Goal: Navigation & Orientation: Find specific page/section

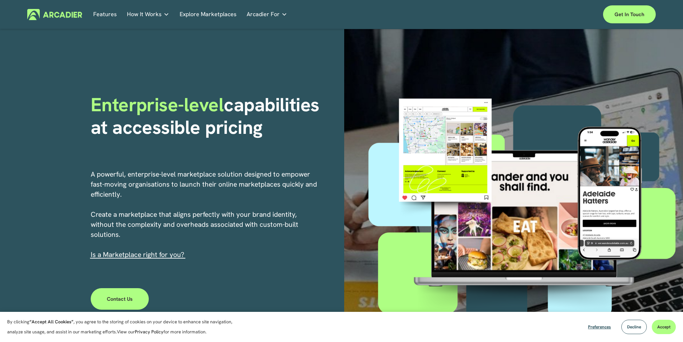
click at [211, 13] on link "Explore Marketplaces" at bounding box center [208, 14] width 57 height 11
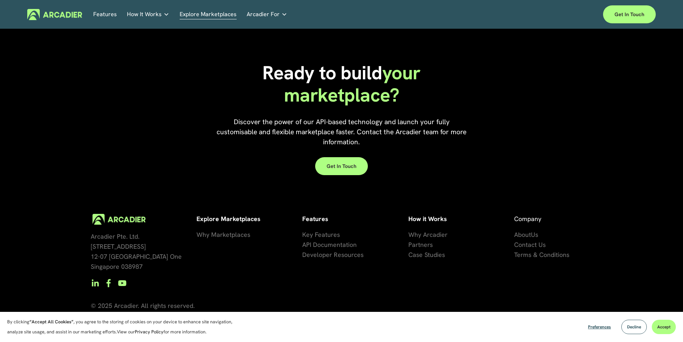
scroll to position [1625, 0]
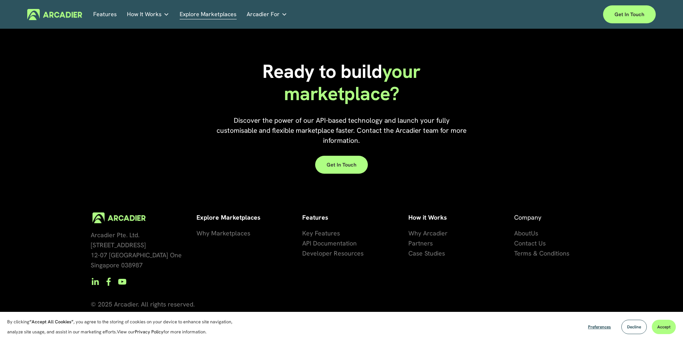
click at [0, 0] on link "Retail Marketplaces Whatever you are offering to your customer, we bring it all…" at bounding box center [0, 0] width 0 height 0
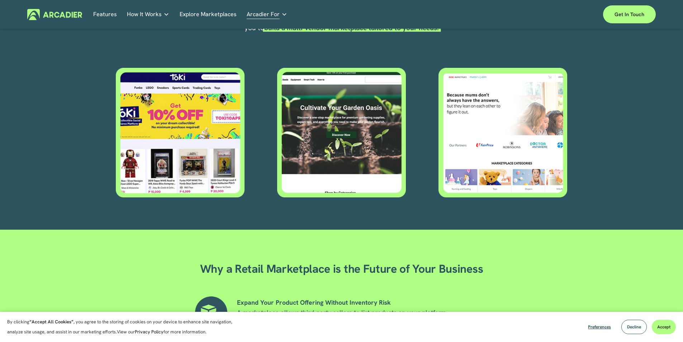
scroll to position [341, 0]
click at [211, 133] on div at bounding box center [180, 131] width 129 height 129
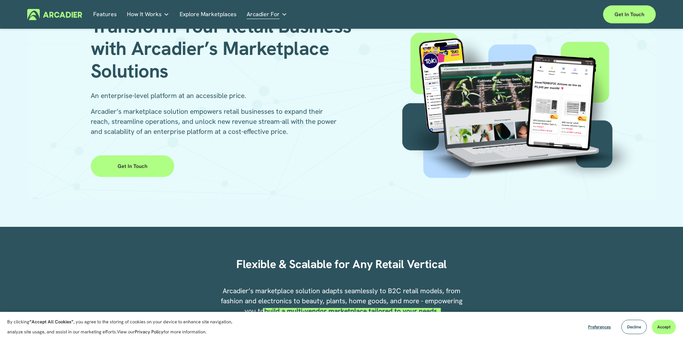
scroll to position [0, 0]
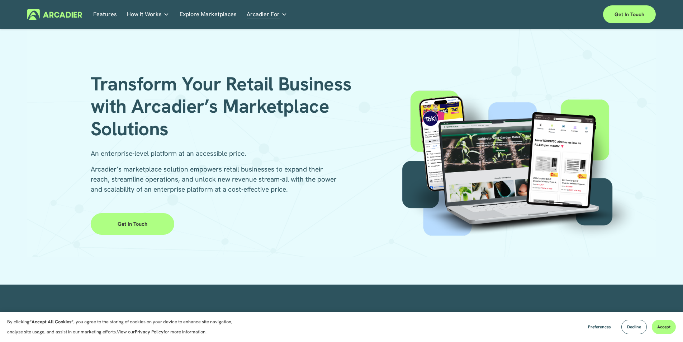
click at [0, 0] on p "No in-house development team? No problem. Use one of our partners." at bounding box center [0, 0] width 0 height 0
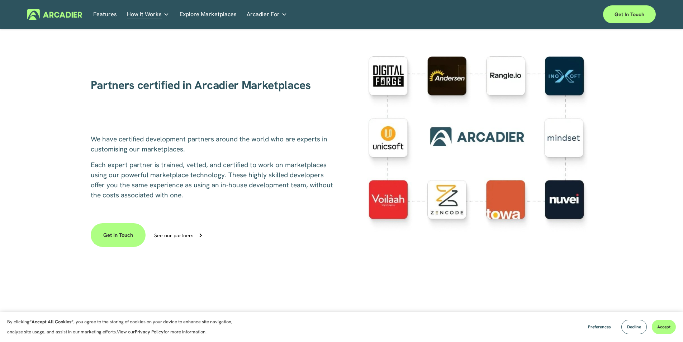
scroll to position [181, 0]
drag, startPoint x: 443, startPoint y: 209, endPoint x: 443, endPoint y: 201, distance: 7.5
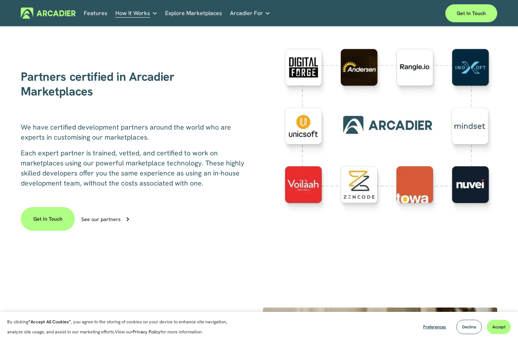
scroll to position [161, 0]
